Goal: Information Seeking & Learning: Learn about a topic

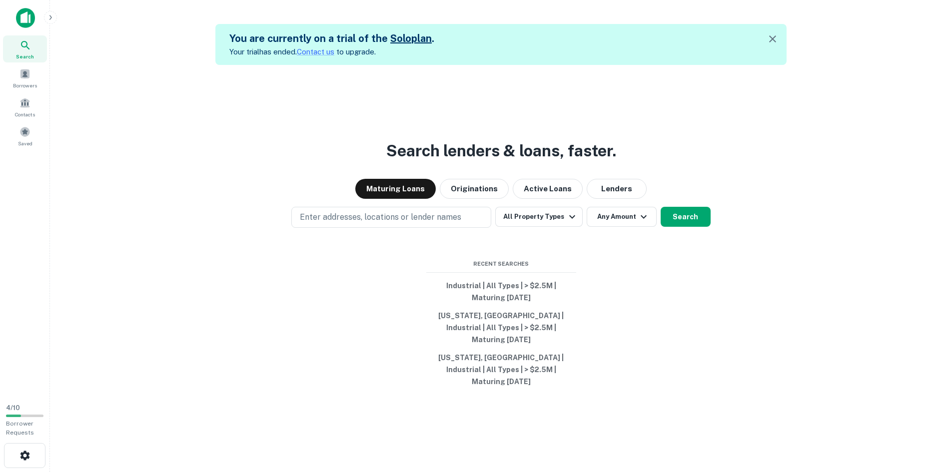
click at [387, 223] on p "Enter addresses, locations or lender names" at bounding box center [380, 217] width 161 height 12
type input "**********"
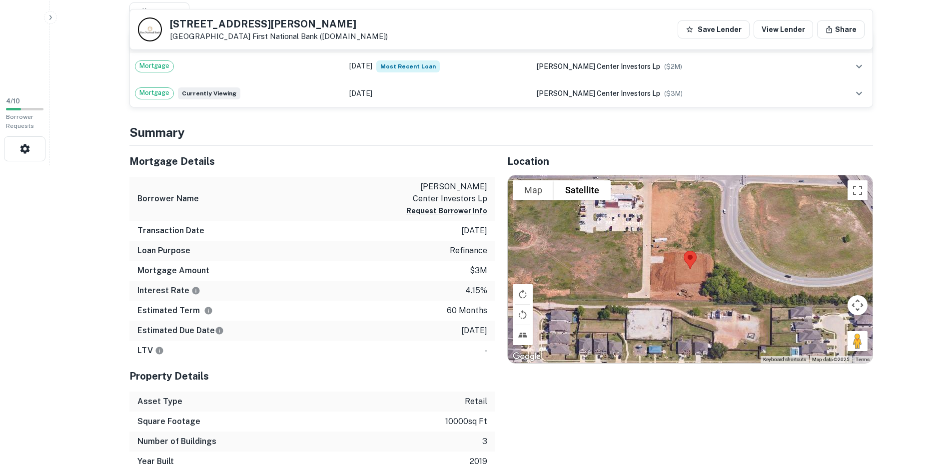
scroll to position [150, 0]
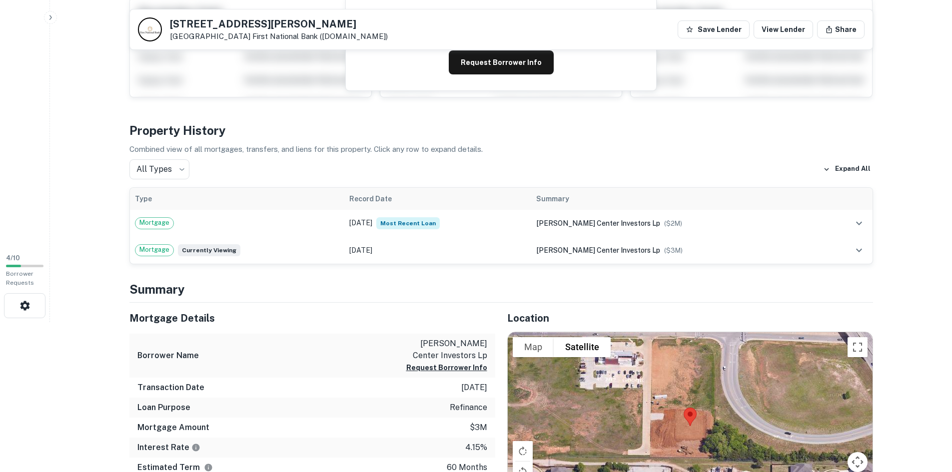
click at [283, 213] on td "Mortgage" at bounding box center [237, 223] width 215 height 27
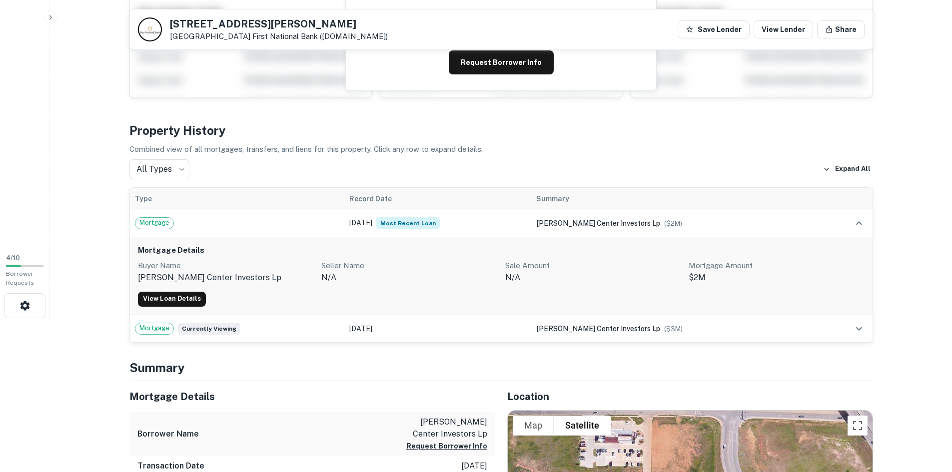
click at [186, 297] on link "View Loan Details" at bounding box center [172, 299] width 68 height 15
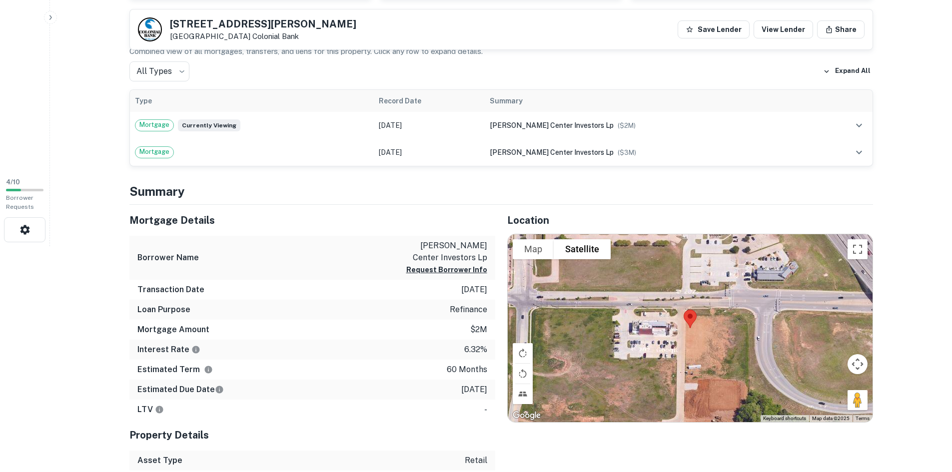
scroll to position [250, 0]
